Goal: Information Seeking & Learning: Learn about a topic

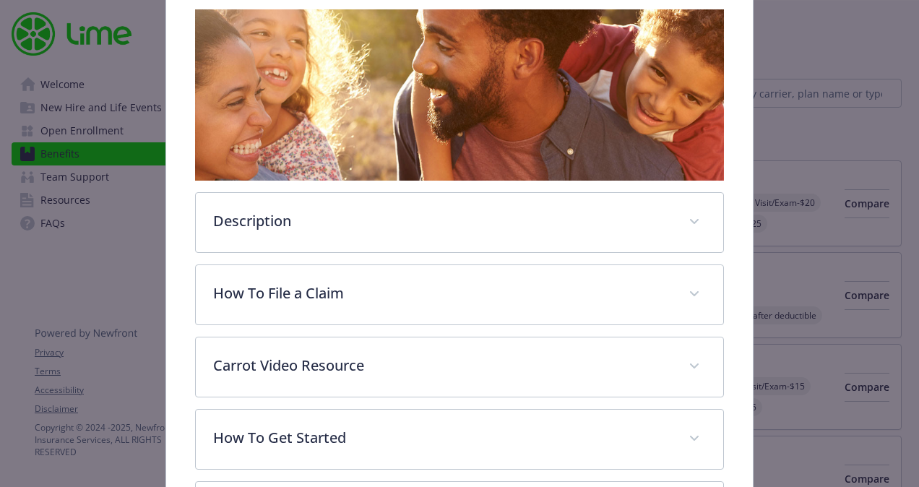
scroll to position [315, 0]
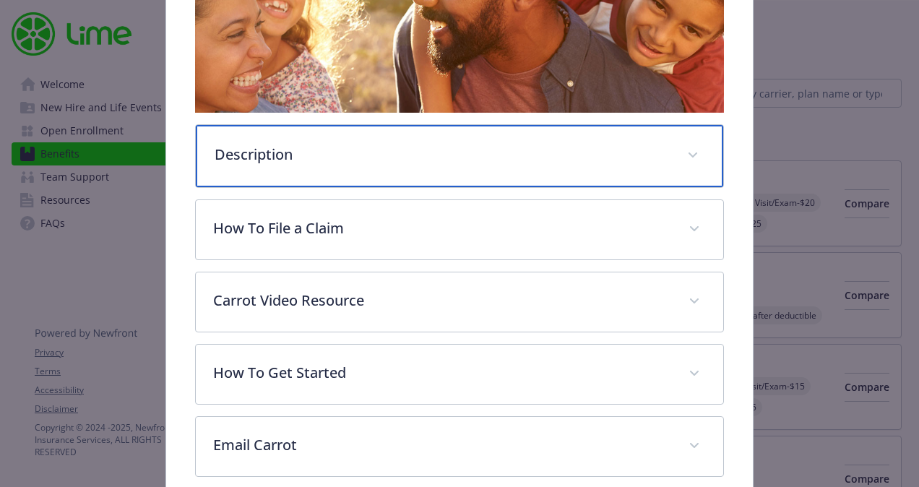
click at [383, 155] on p "Description" at bounding box center [442, 155] width 455 height 22
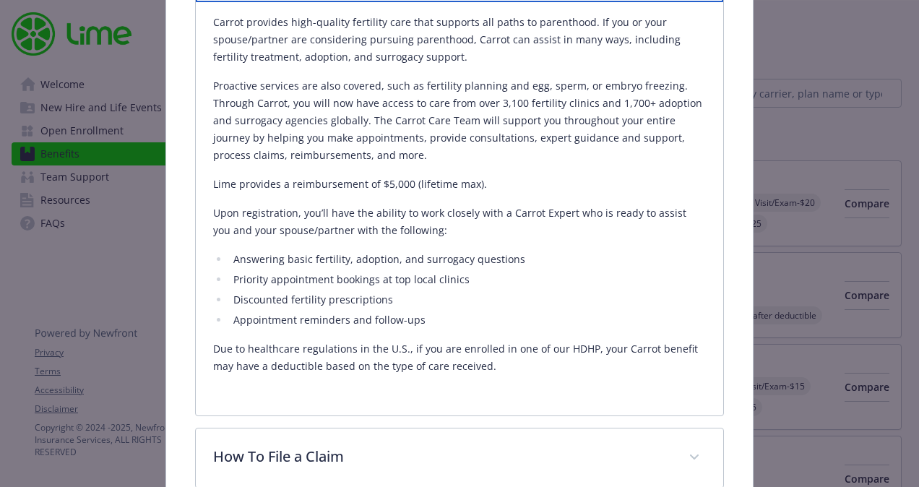
scroll to position [502, 0]
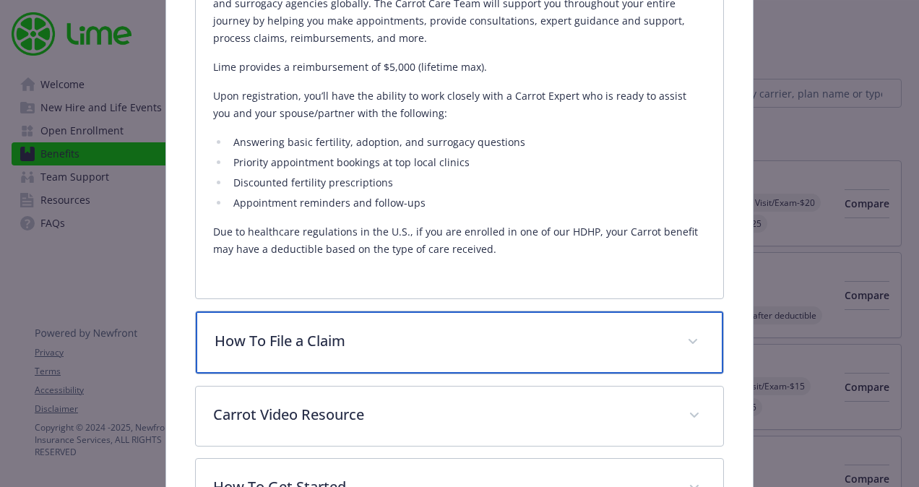
click at [285, 344] on p "How To File a Claim" at bounding box center [442, 341] width 455 height 22
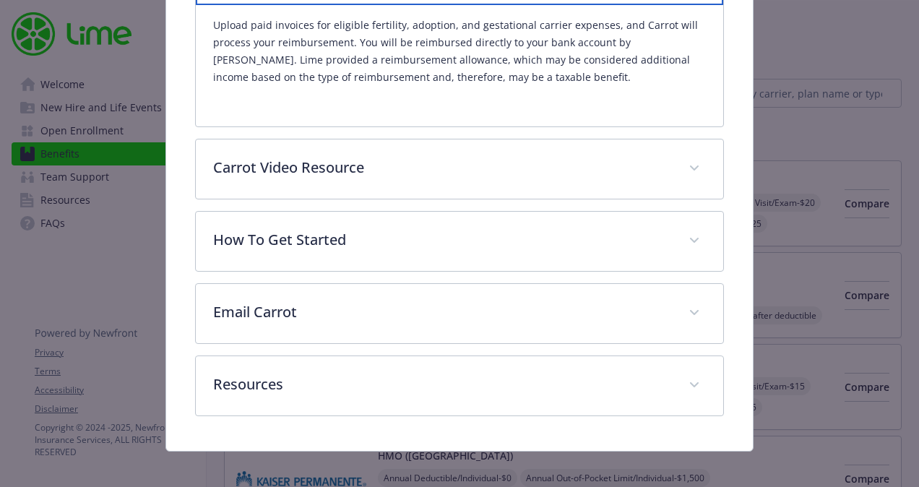
scroll to position [987, 0]
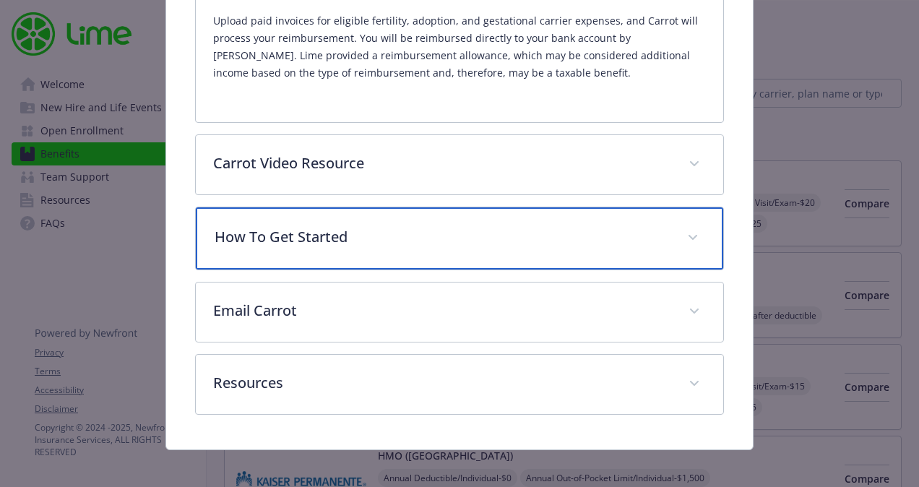
click at [395, 244] on div "How To Get Started" at bounding box center [460, 238] width 528 height 62
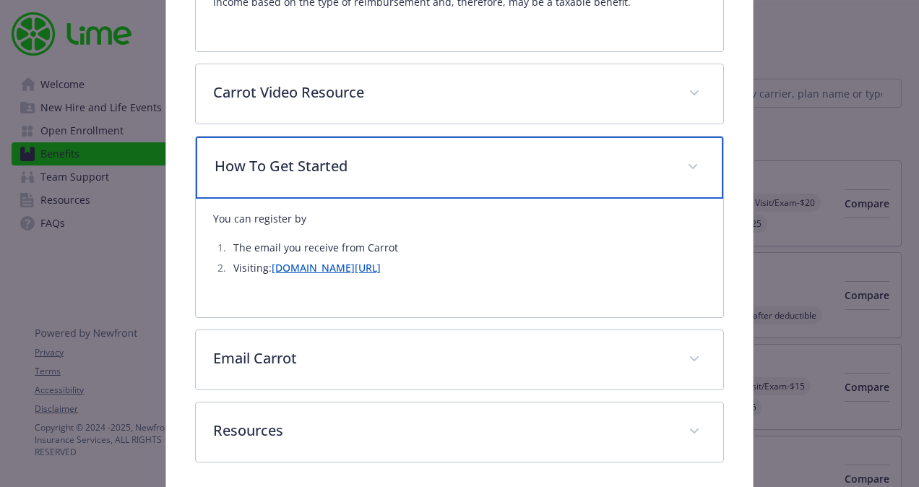
scroll to position [1061, 0]
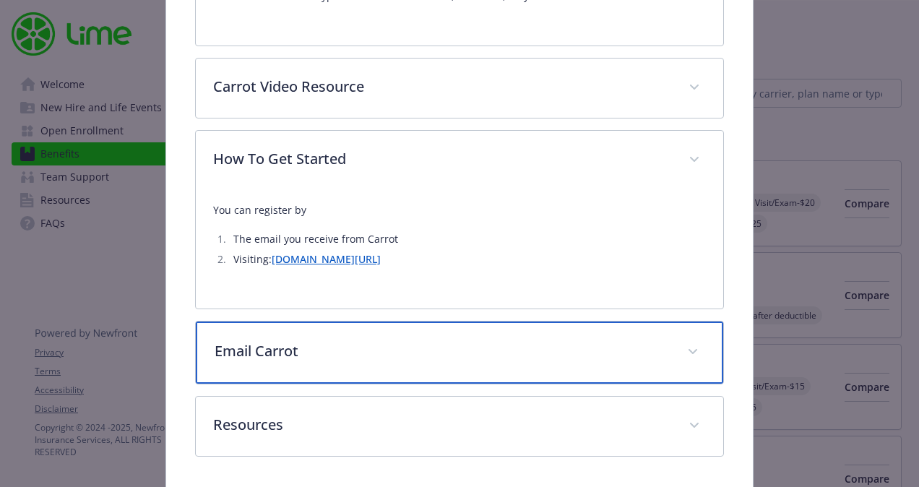
click at [328, 357] on div "Email Carrot" at bounding box center [460, 353] width 528 height 62
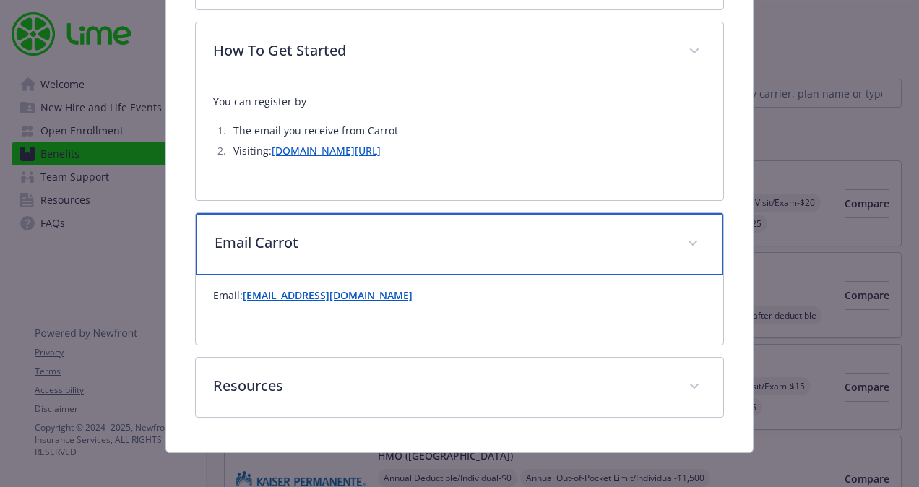
scroll to position [1175, 0]
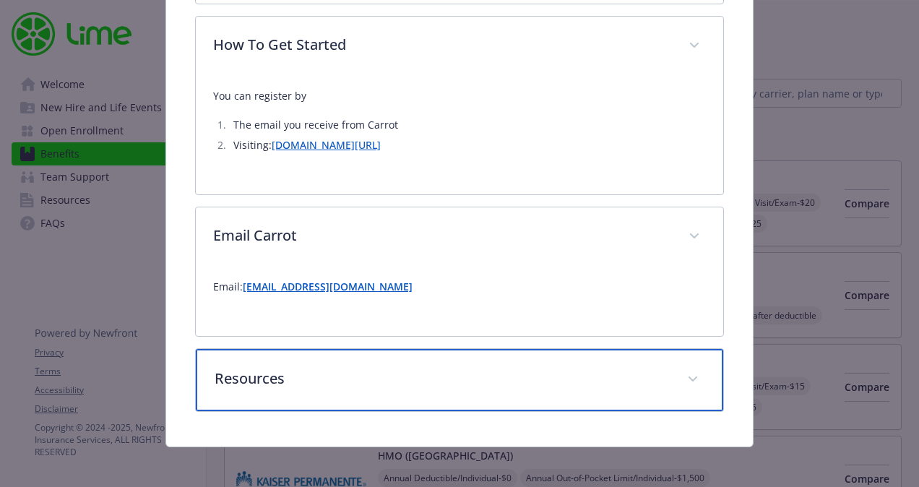
drag, startPoint x: 328, startPoint y: 357, endPoint x: 277, endPoint y: 382, distance: 56.6
click at [277, 382] on p "Resources" at bounding box center [442, 379] width 455 height 22
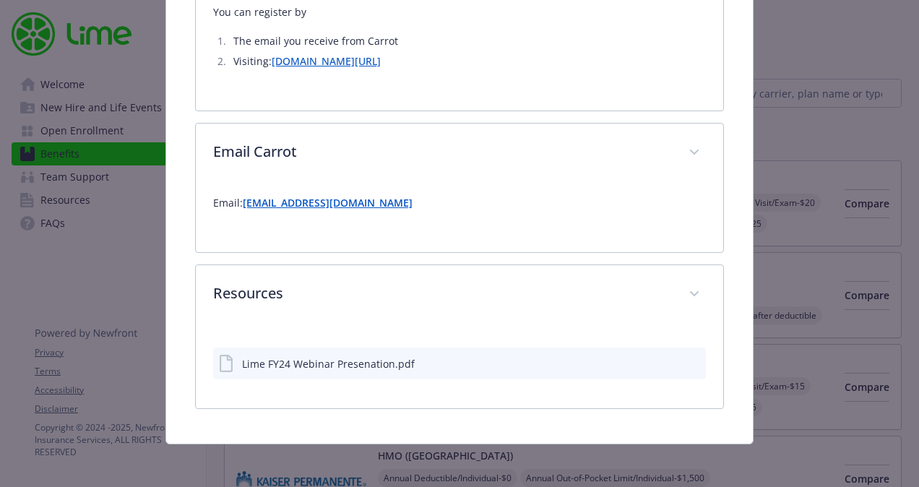
scroll to position [1256, 0]
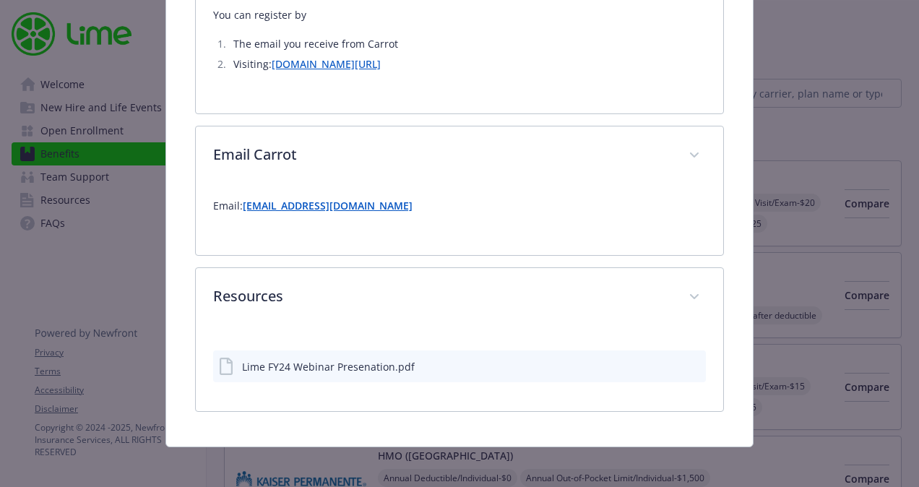
click at [353, 360] on div "Lime FY24 Webinar Presenation.pdf" at bounding box center [328, 366] width 173 height 15
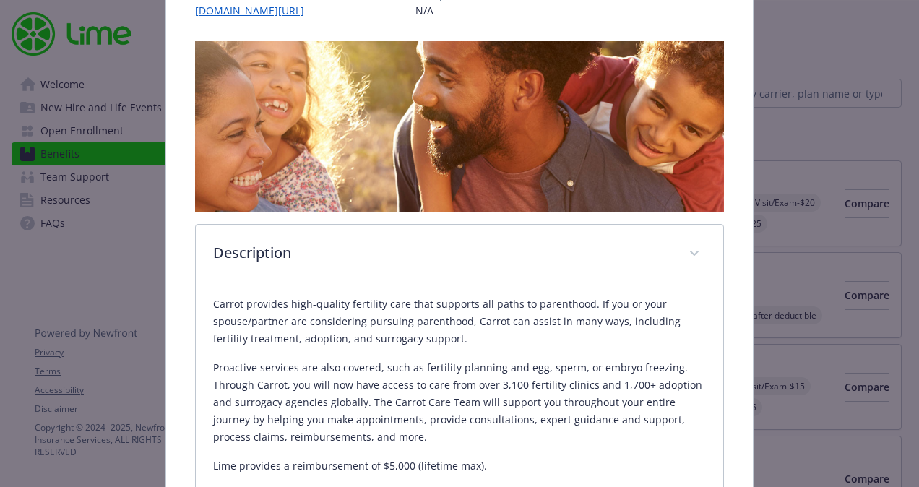
scroll to position [0, 0]
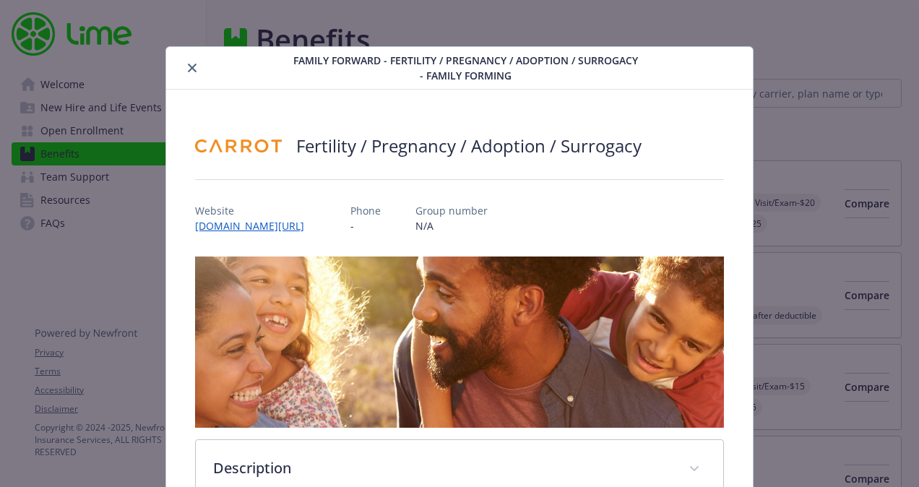
click at [194, 70] on icon "close" at bounding box center [192, 68] width 9 height 9
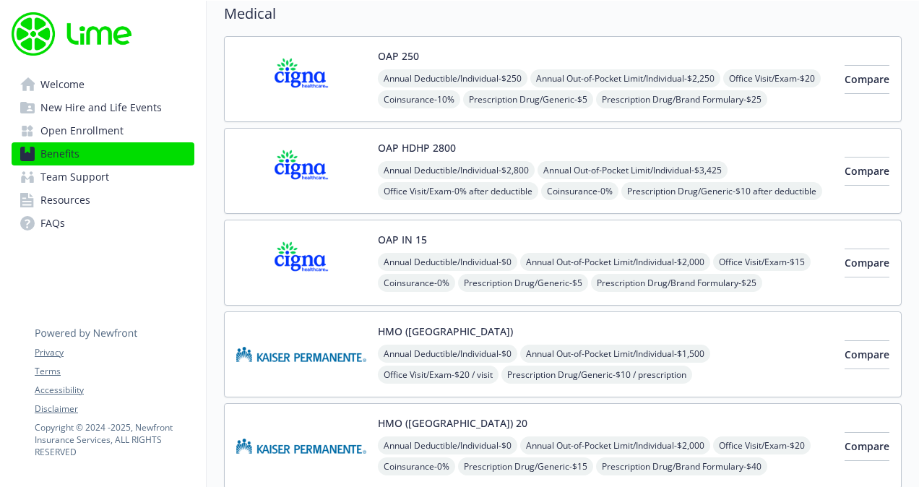
scroll to position [135, 0]
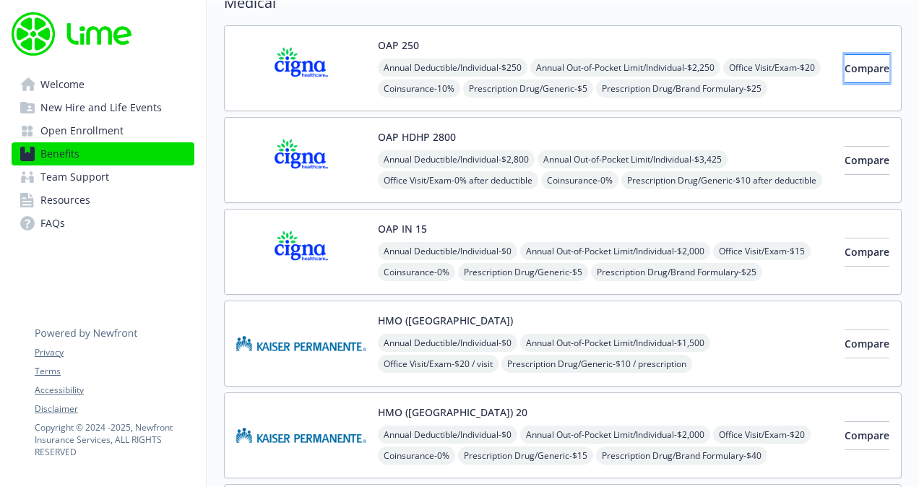
click at [845, 68] on span "Compare" at bounding box center [867, 68] width 45 height 14
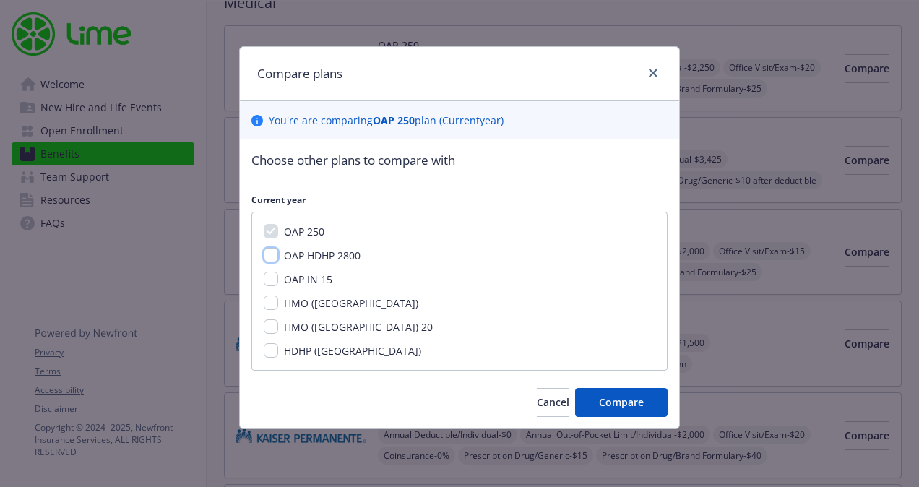
click at [277, 254] on input "OAP HDHP 2800" at bounding box center [271, 255] width 14 height 14
checkbox input "true"
click at [275, 272] on div "OAP IN 15" at bounding box center [460, 279] width 392 height 15
click at [272, 280] on input "OAP IN 15" at bounding box center [271, 279] width 14 height 14
checkbox input "true"
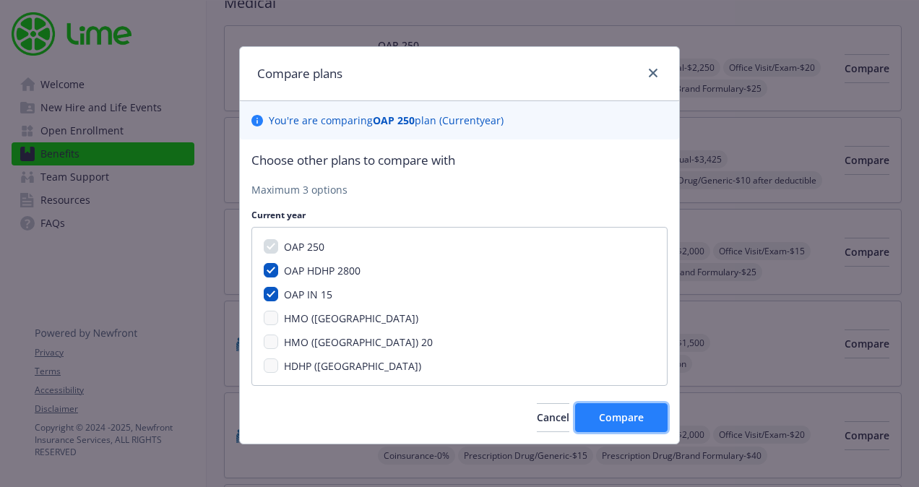
click at [637, 430] on button "Compare" at bounding box center [621, 417] width 92 height 29
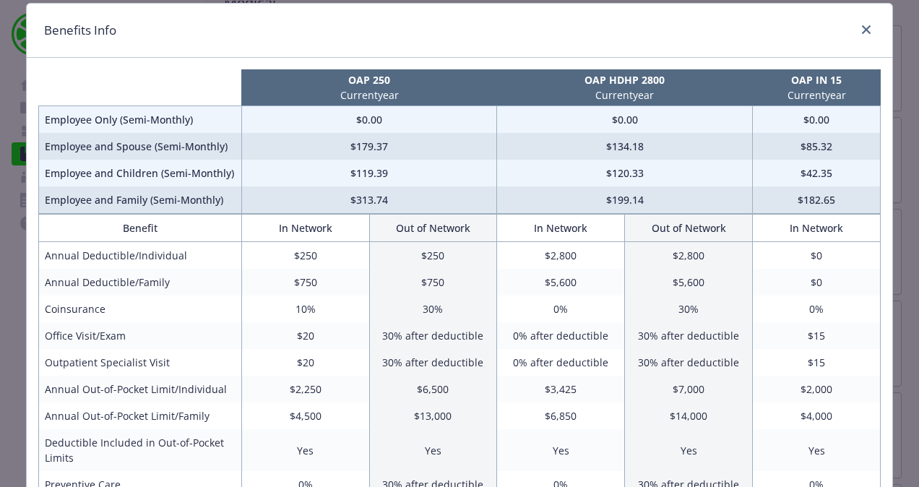
scroll to position [13, 0]
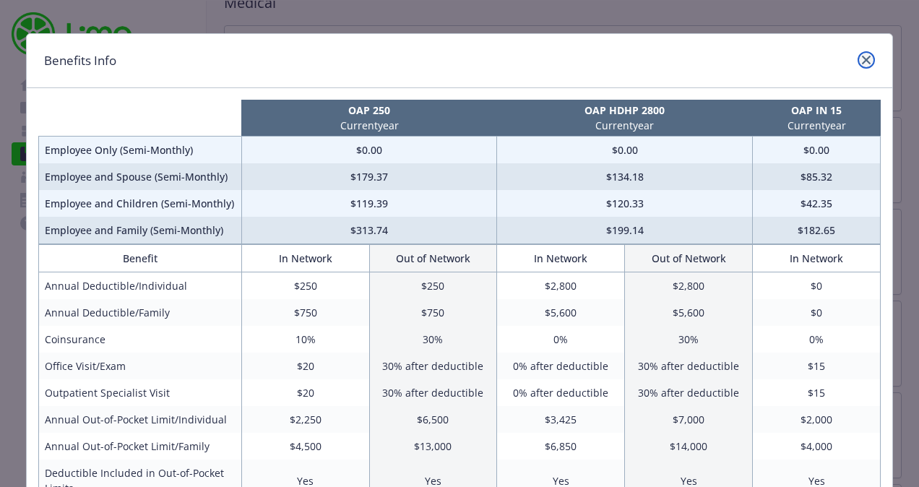
click at [862, 56] on icon "close" at bounding box center [866, 60] width 9 height 9
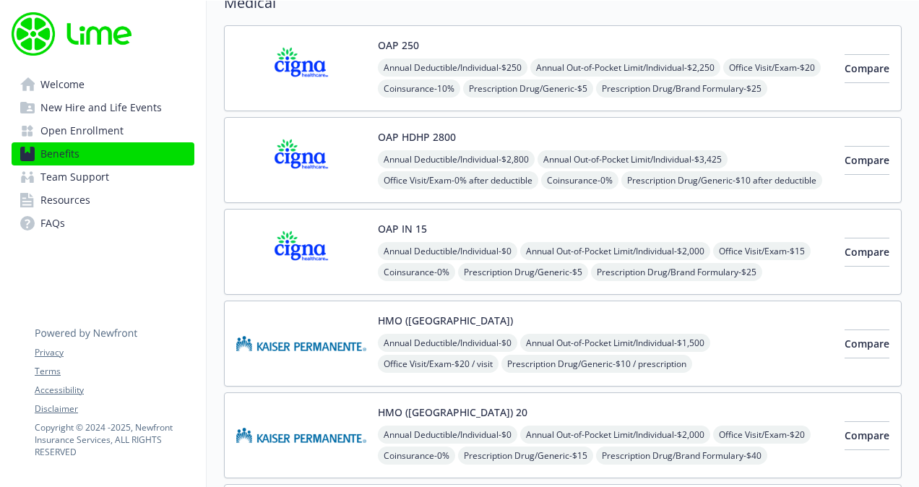
click at [301, 244] on img at bounding box center [301, 251] width 130 height 61
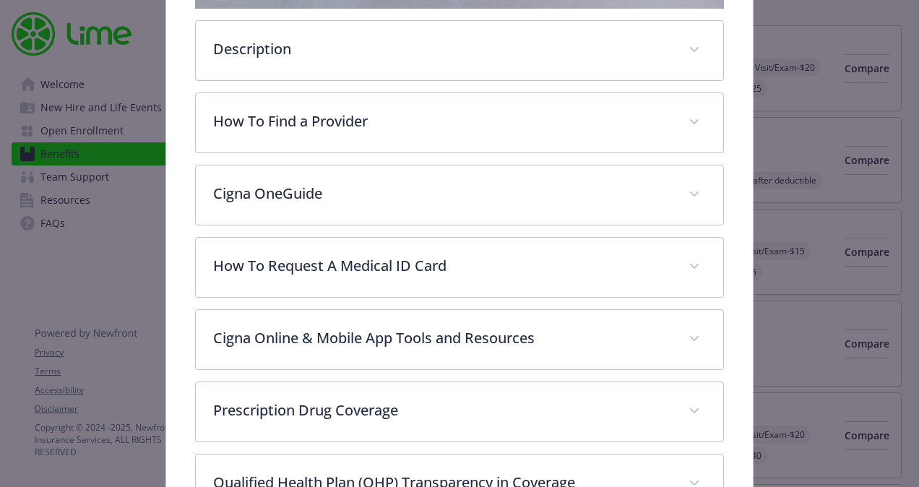
scroll to position [402, 0]
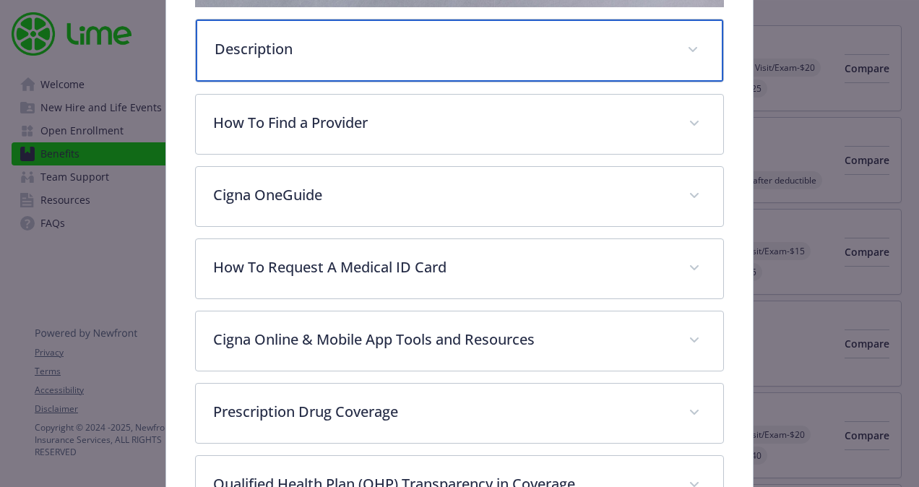
click at [692, 49] on span "details for plan Medical - OAP IN 15 - Medical EPO" at bounding box center [692, 49] width 23 height 23
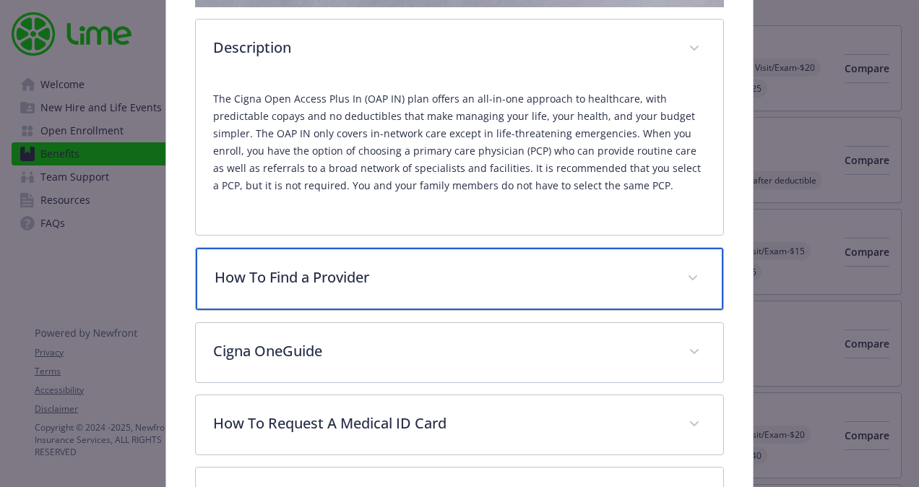
click at [689, 275] on icon "details for plan Medical - OAP IN 15 - Medical EPO" at bounding box center [693, 278] width 9 height 6
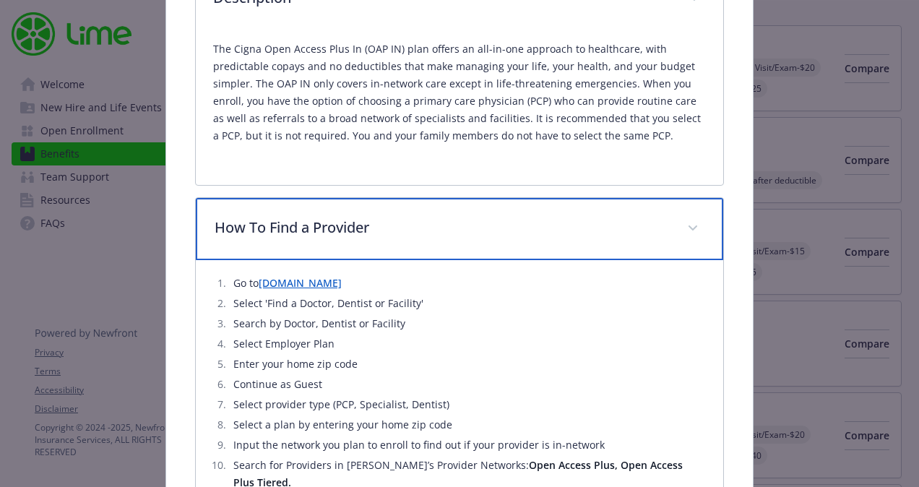
scroll to position [567, 0]
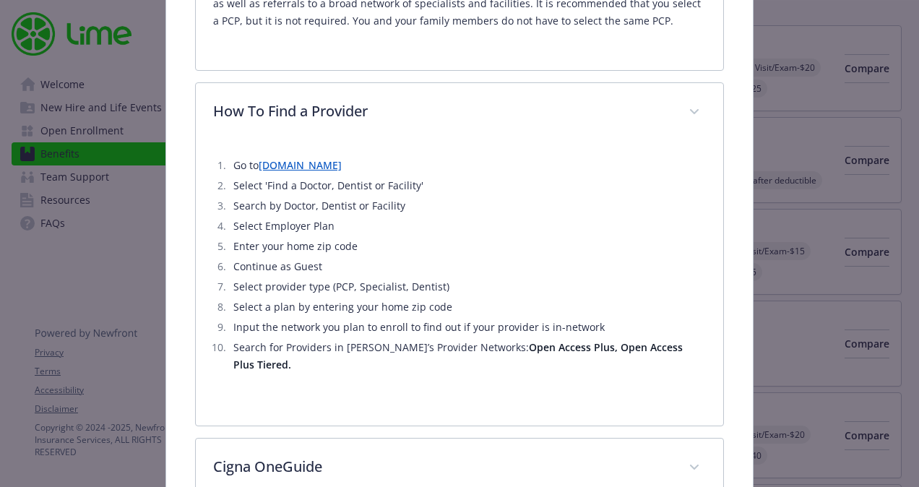
click at [286, 160] on link "[DOMAIN_NAME]" at bounding box center [300, 165] width 83 height 14
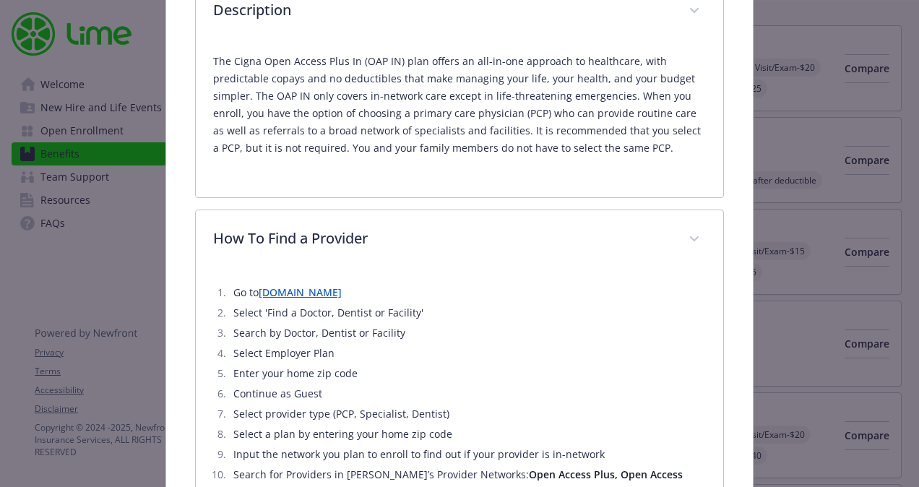
scroll to position [433, 0]
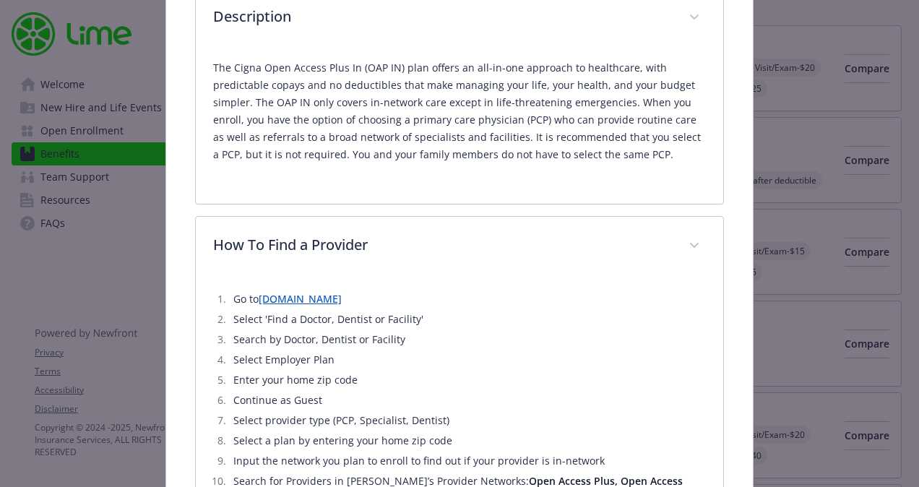
click at [281, 297] on link "[DOMAIN_NAME]" at bounding box center [300, 299] width 83 height 14
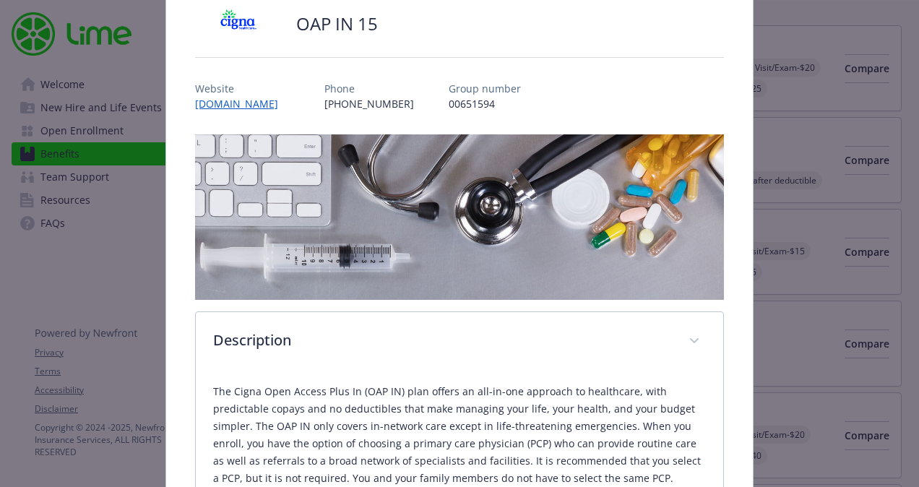
scroll to position [0, 0]
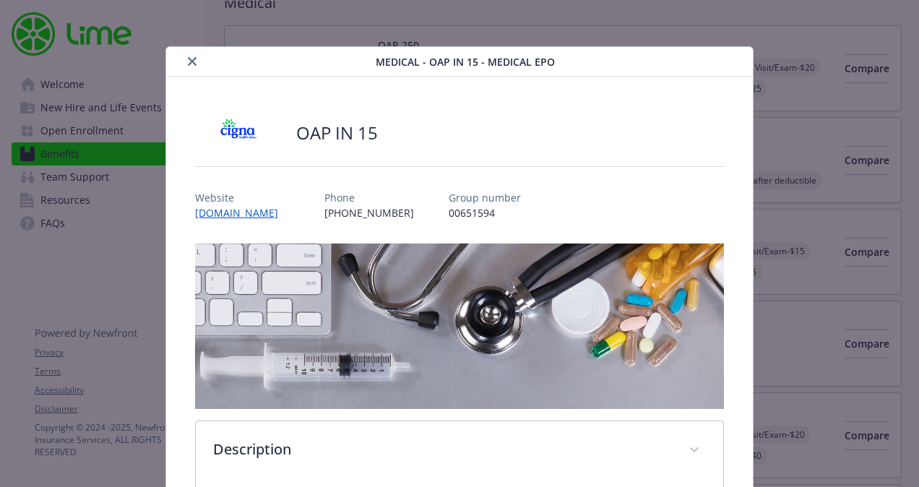
click at [193, 59] on icon "close" at bounding box center [192, 61] width 9 height 9
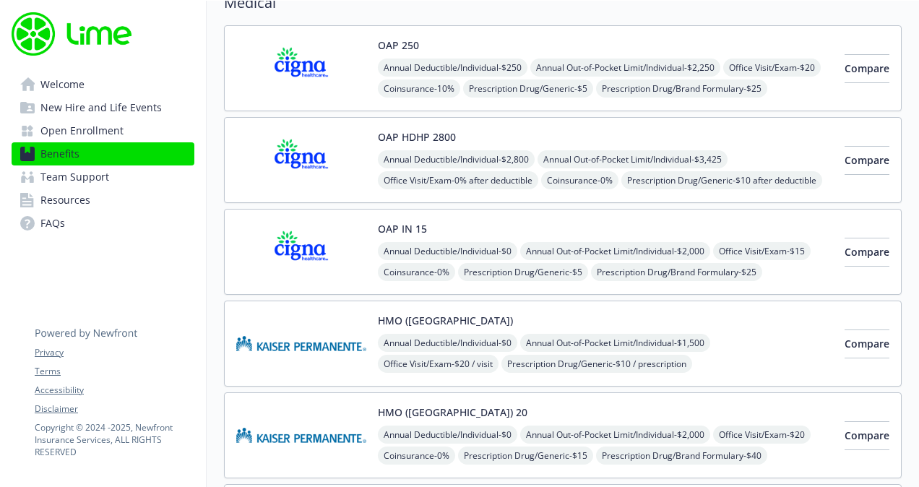
click at [306, 225] on img at bounding box center [301, 251] width 130 height 61
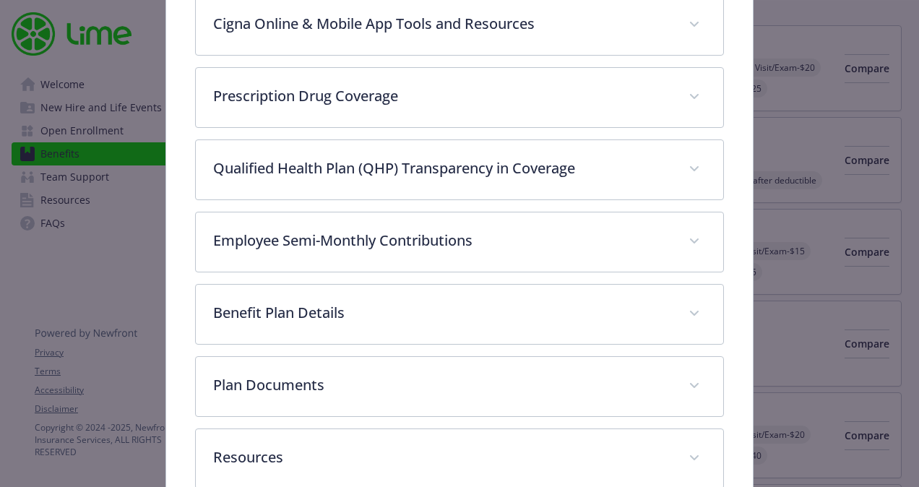
scroll to position [715, 0]
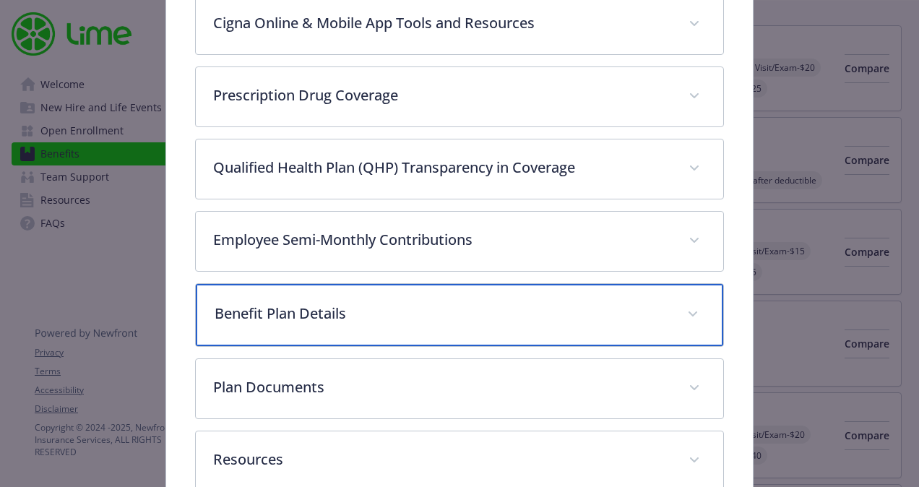
click at [350, 314] on p "Benefit Plan Details" at bounding box center [442, 314] width 455 height 22
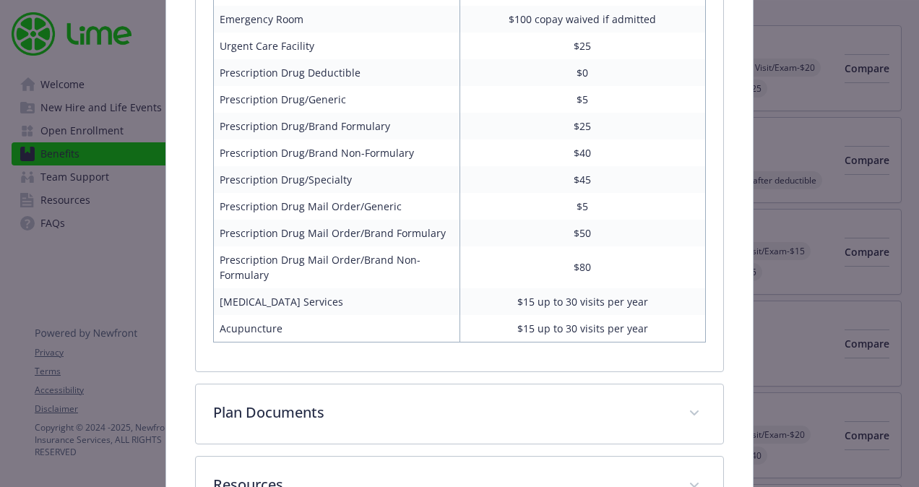
scroll to position [1492, 0]
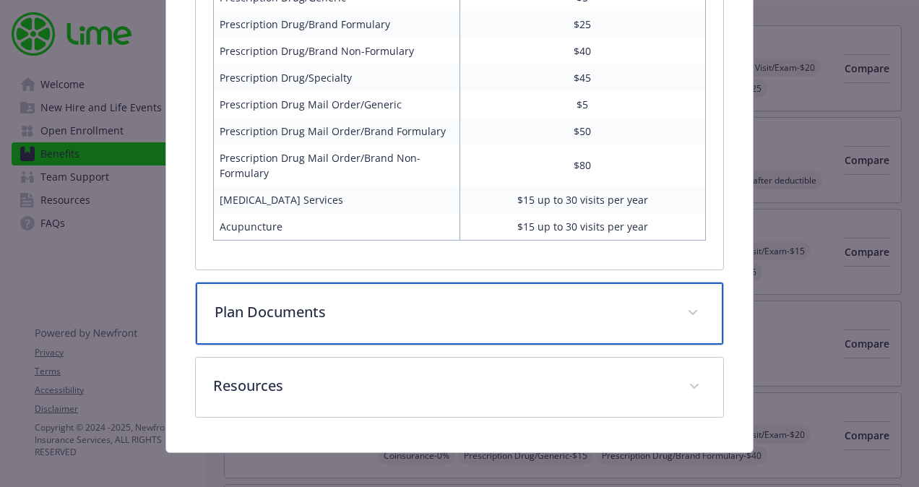
click at [641, 301] on p "Plan Documents" at bounding box center [442, 312] width 455 height 22
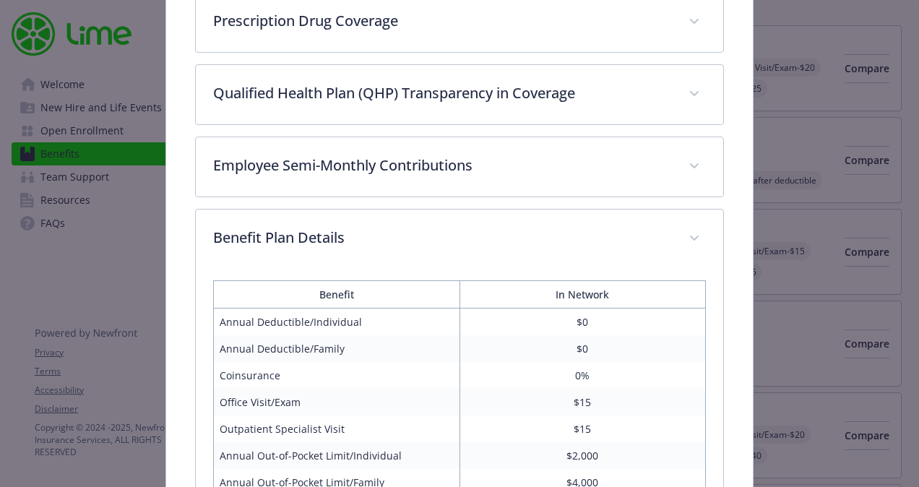
scroll to position [788, 0]
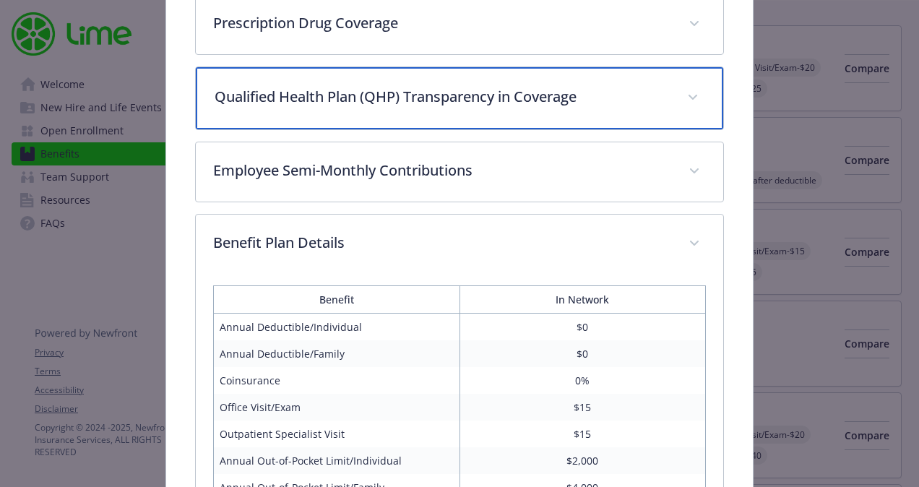
click at [700, 100] on div "Qualified Health Plan (QHP) Transparency in Coverage" at bounding box center [460, 98] width 528 height 62
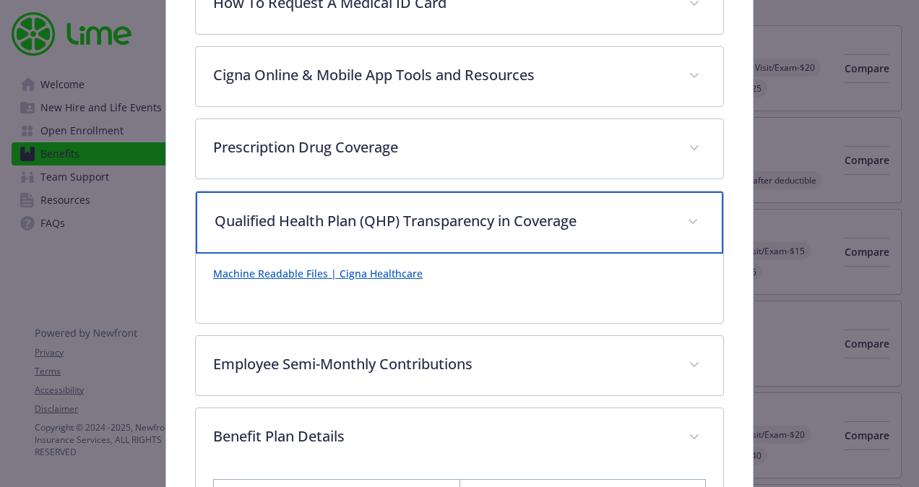
scroll to position [662, 0]
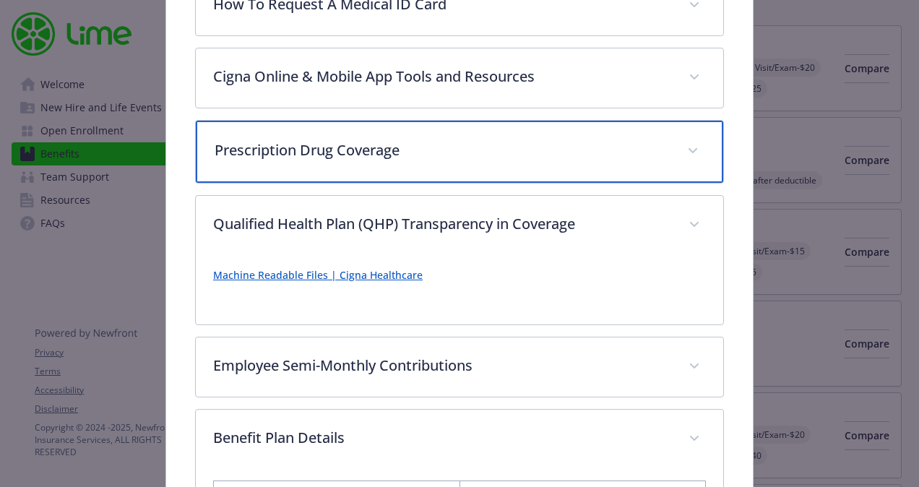
click at [528, 147] on p "Prescription Drug Coverage" at bounding box center [442, 150] width 455 height 22
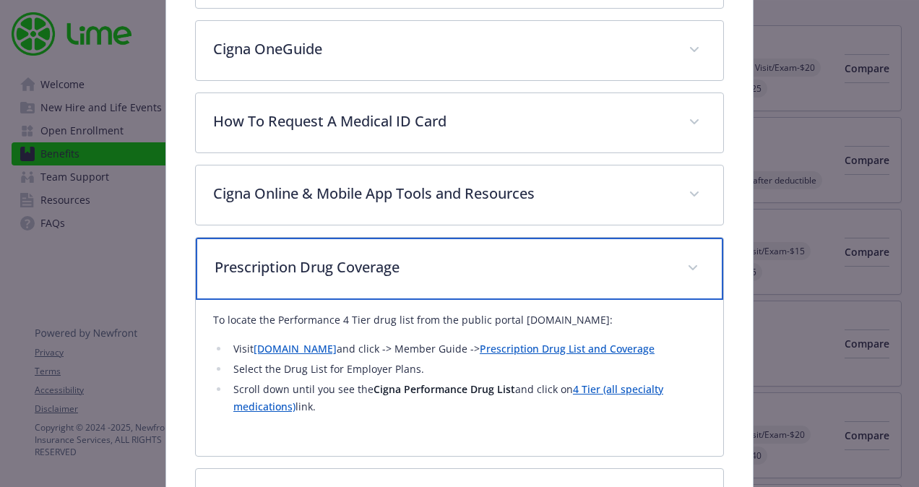
scroll to position [532, 0]
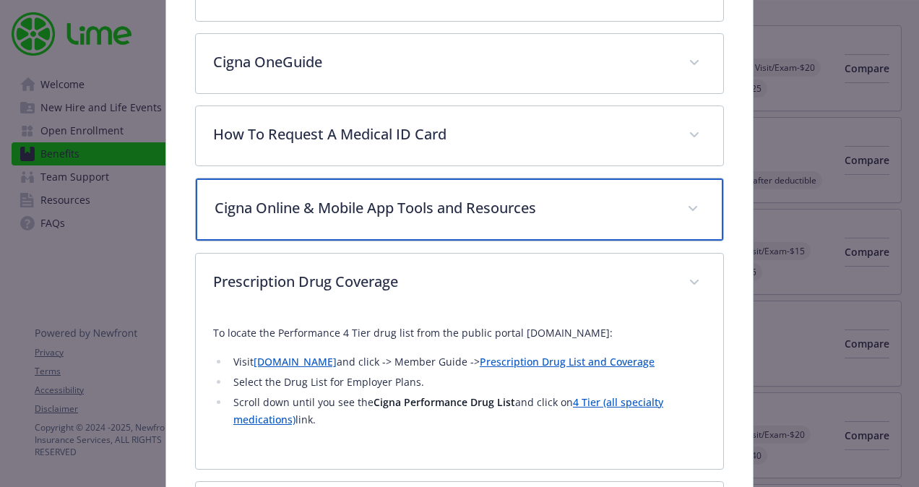
click at [449, 200] on p "Cigna Online & Mobile App Tools and Resources" at bounding box center [442, 208] width 455 height 22
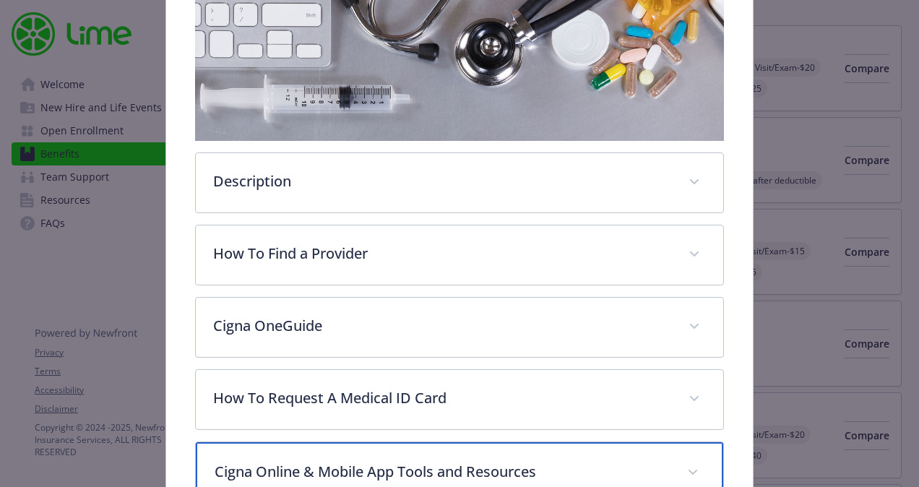
scroll to position [262, 0]
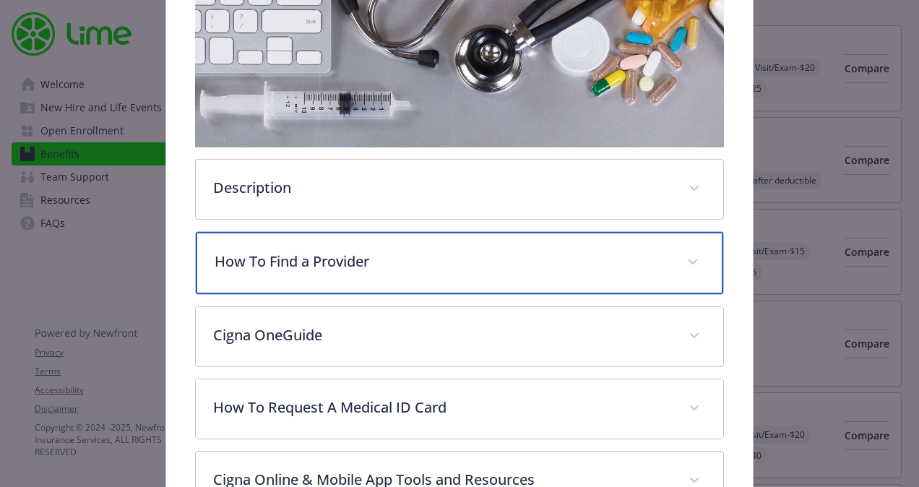
click at [442, 251] on p "How To Find a Provider" at bounding box center [442, 262] width 455 height 22
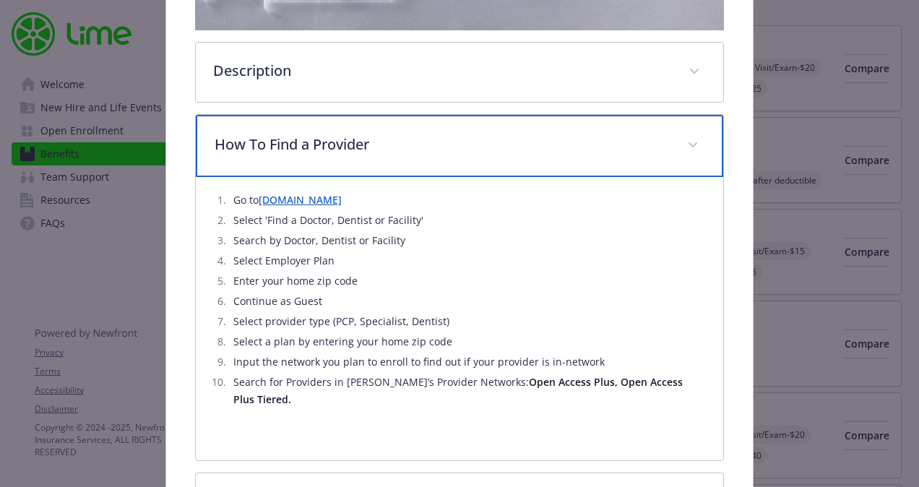
scroll to position [397, 0]
